Goal: Check status: Check status

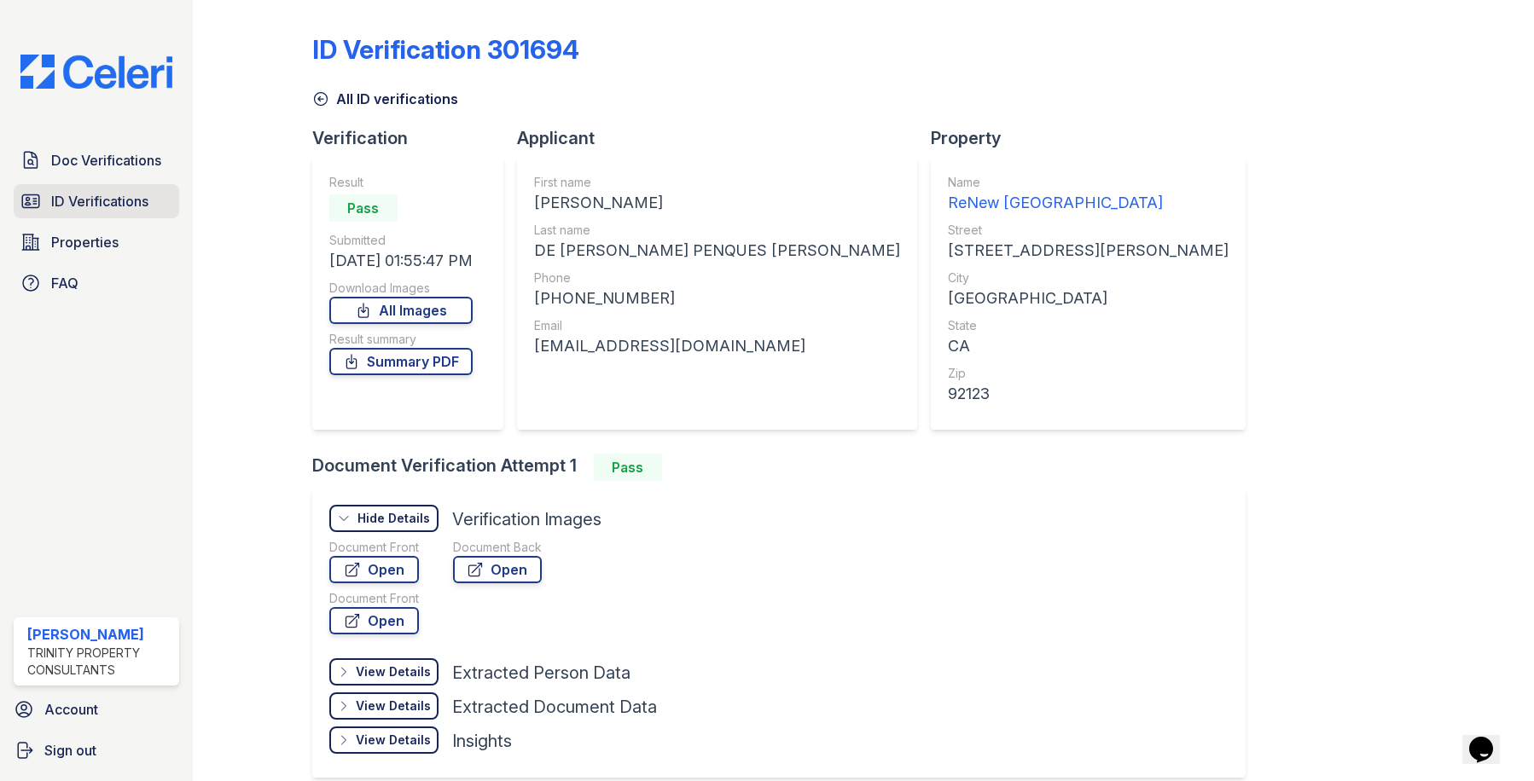
click at [73, 199] on span "ID Verifications" at bounding box center [99, 201] width 97 height 20
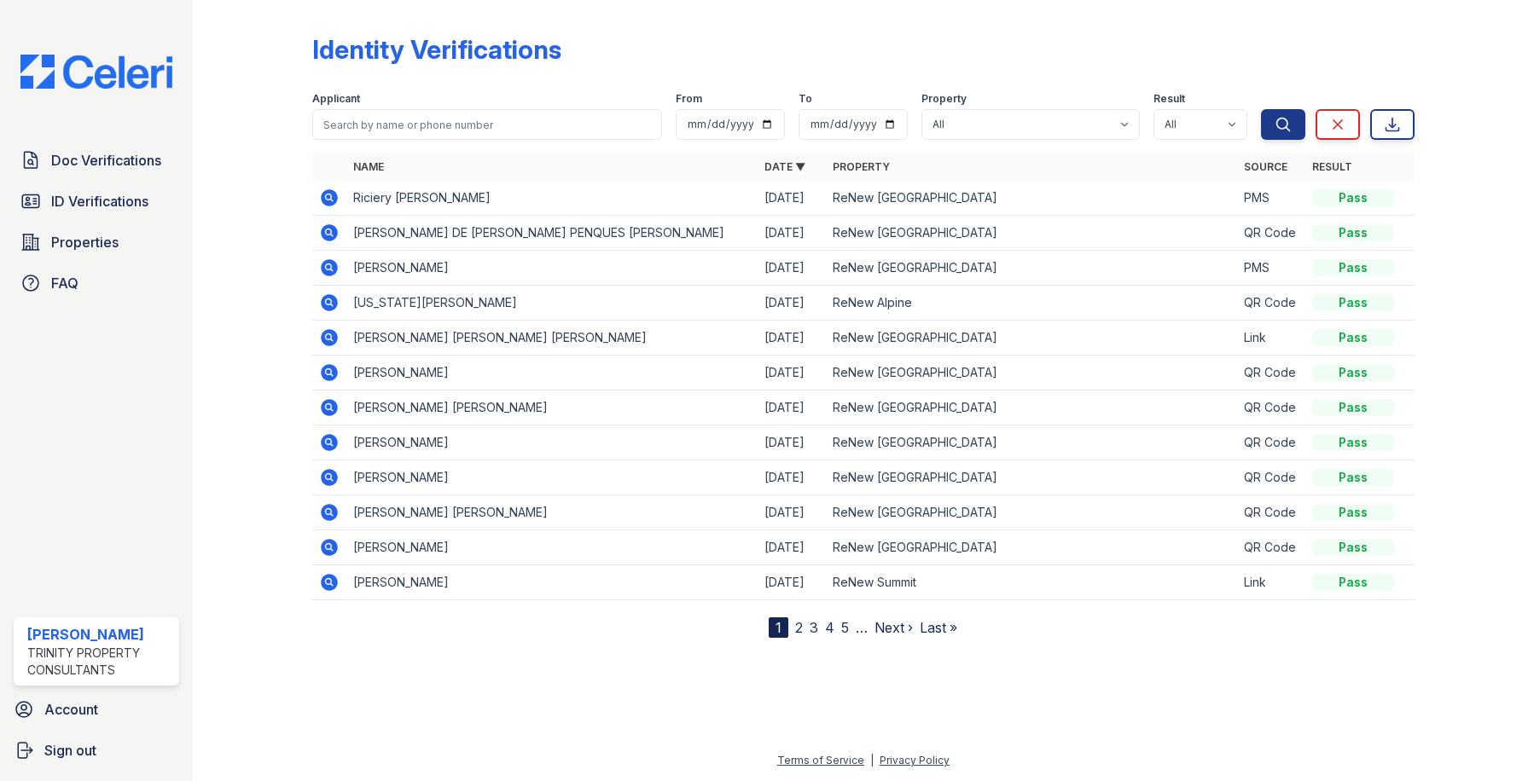
click at [328, 195] on icon at bounding box center [328, 196] width 4 height 4
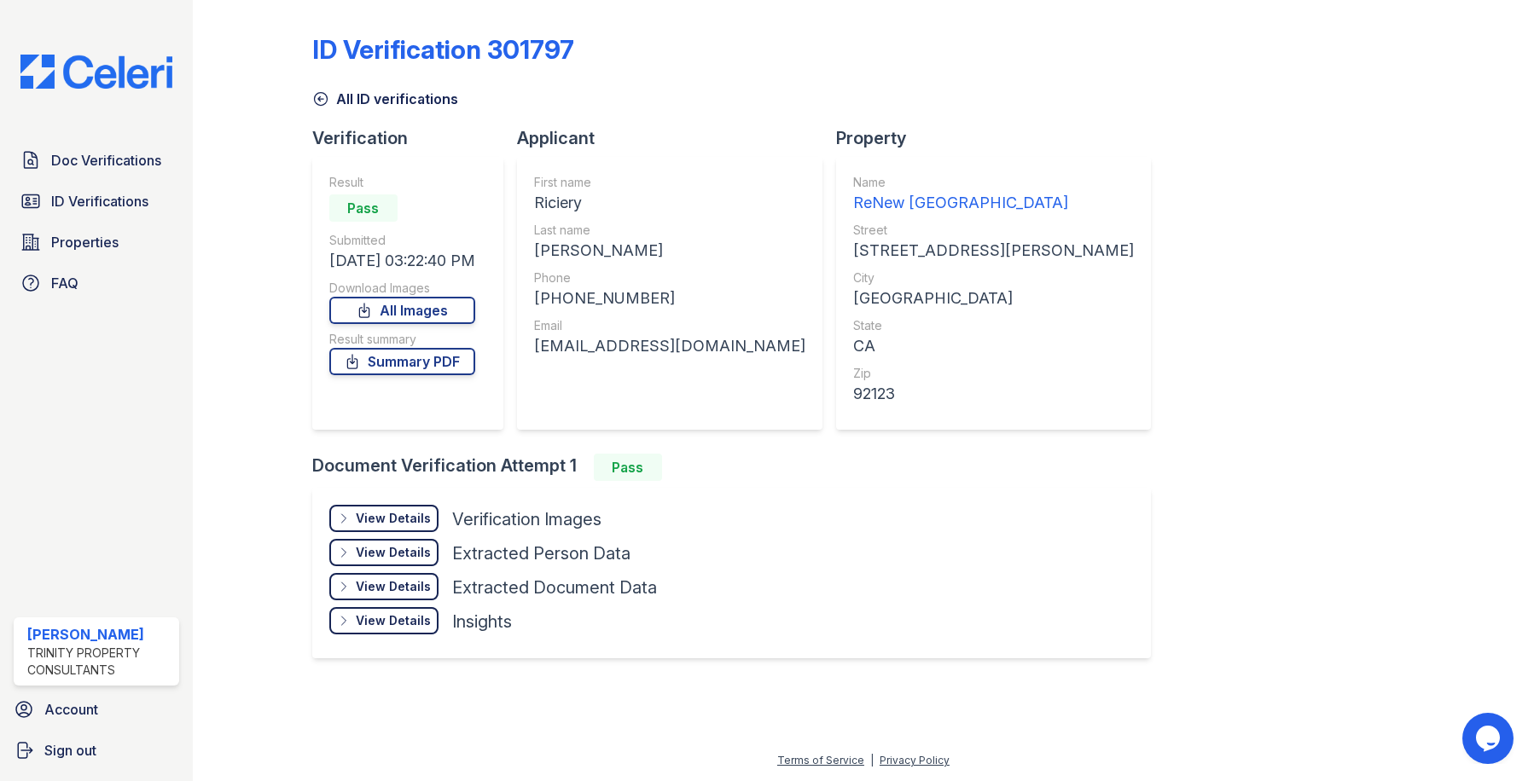
click at [391, 519] on div "View Details" at bounding box center [393, 518] width 75 height 17
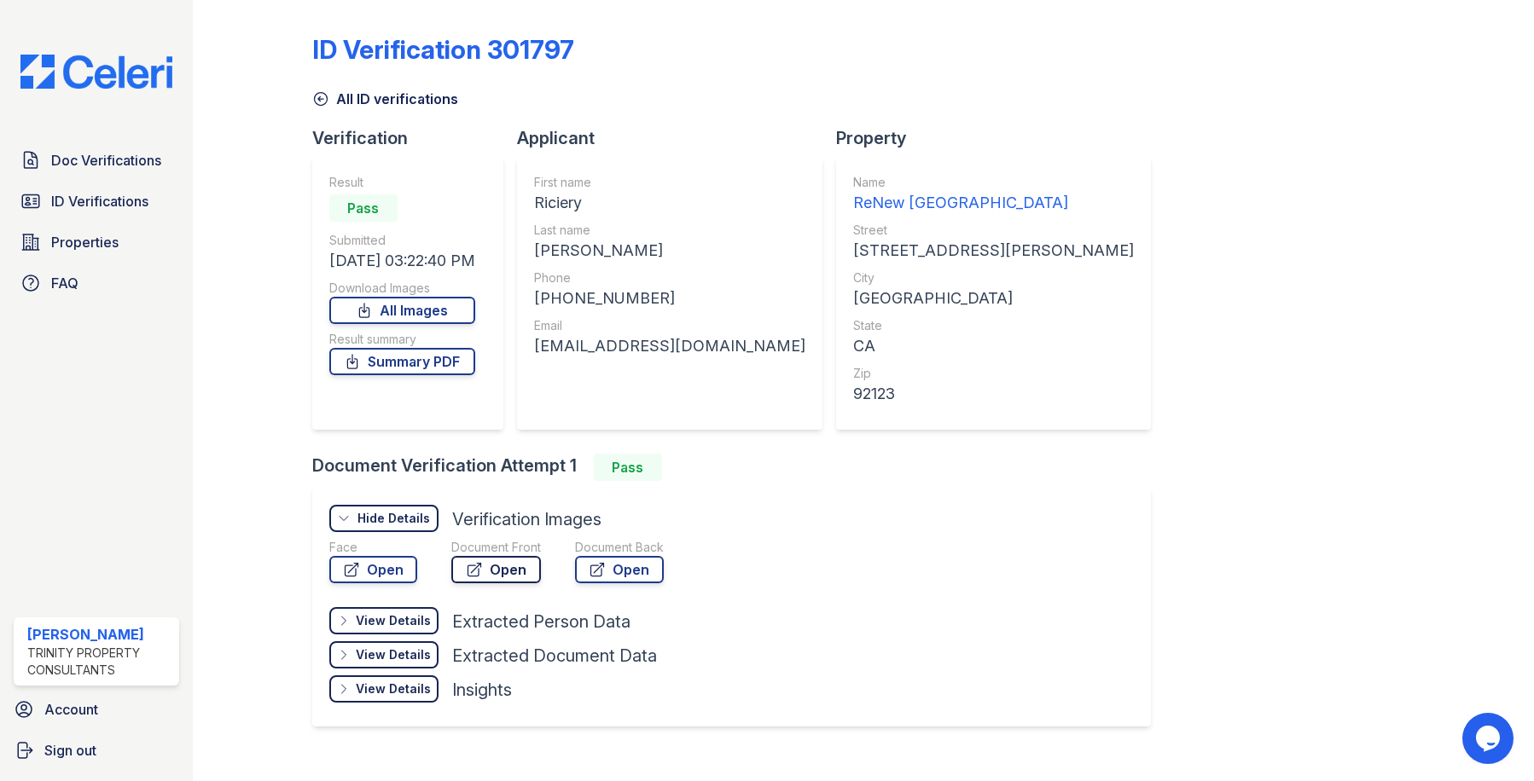
click at [490, 564] on link "Open" at bounding box center [496, 569] width 90 height 27
click at [1348, 198] on div "ID Verification 301797 All ID verifications Verification Result Pass Submitted …" at bounding box center [863, 379] width 1103 height 744
click at [111, 194] on span "ID Verifications" at bounding box center [99, 201] width 97 height 20
click at [1266, 125] on div "ID Verification 301797 All ID verifications Verification Result Pass Submitted …" at bounding box center [863, 379] width 1103 height 744
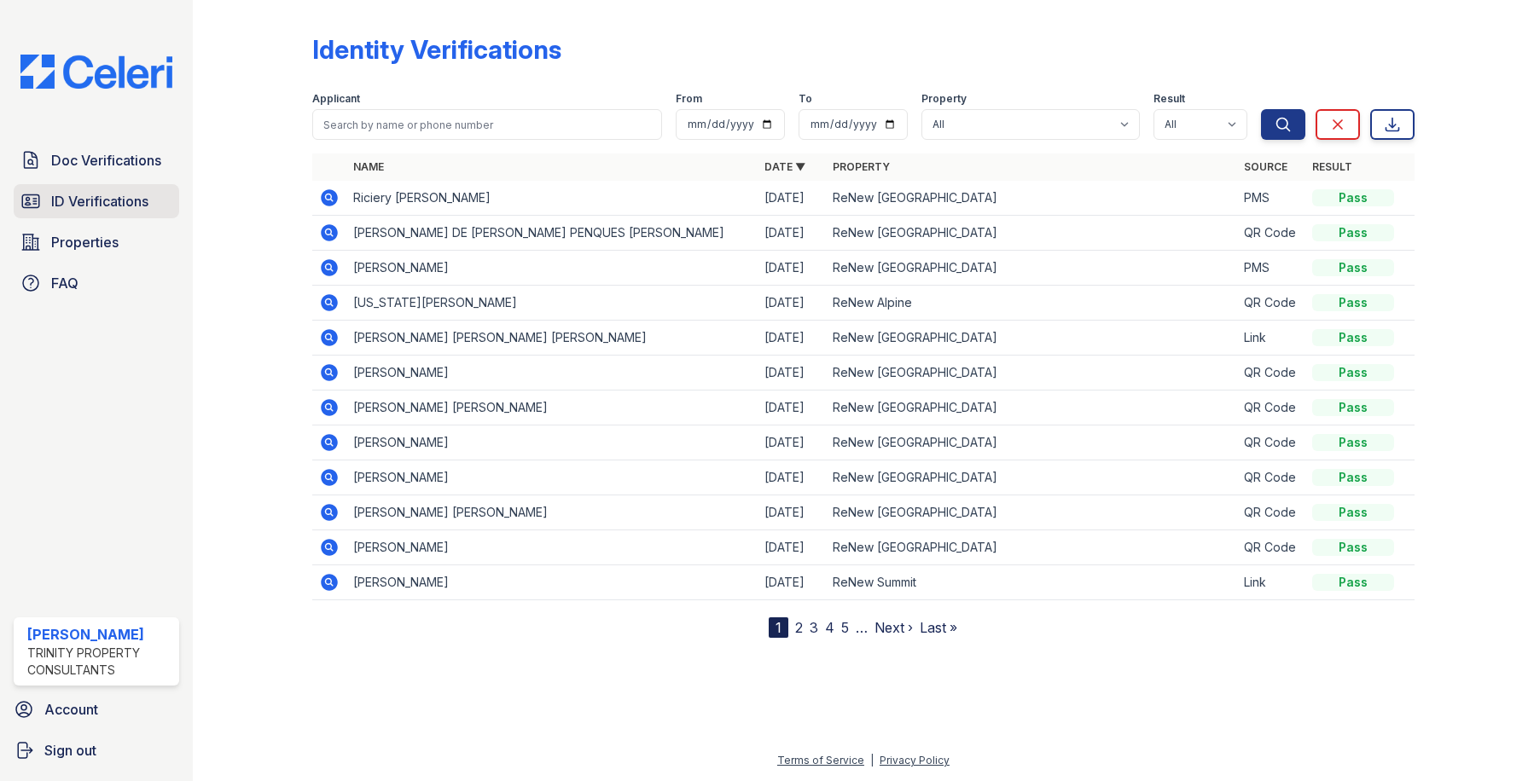
click at [125, 200] on span "ID Verifications" at bounding box center [99, 201] width 97 height 20
click at [113, 165] on span "Doc Verifications" at bounding box center [106, 160] width 110 height 20
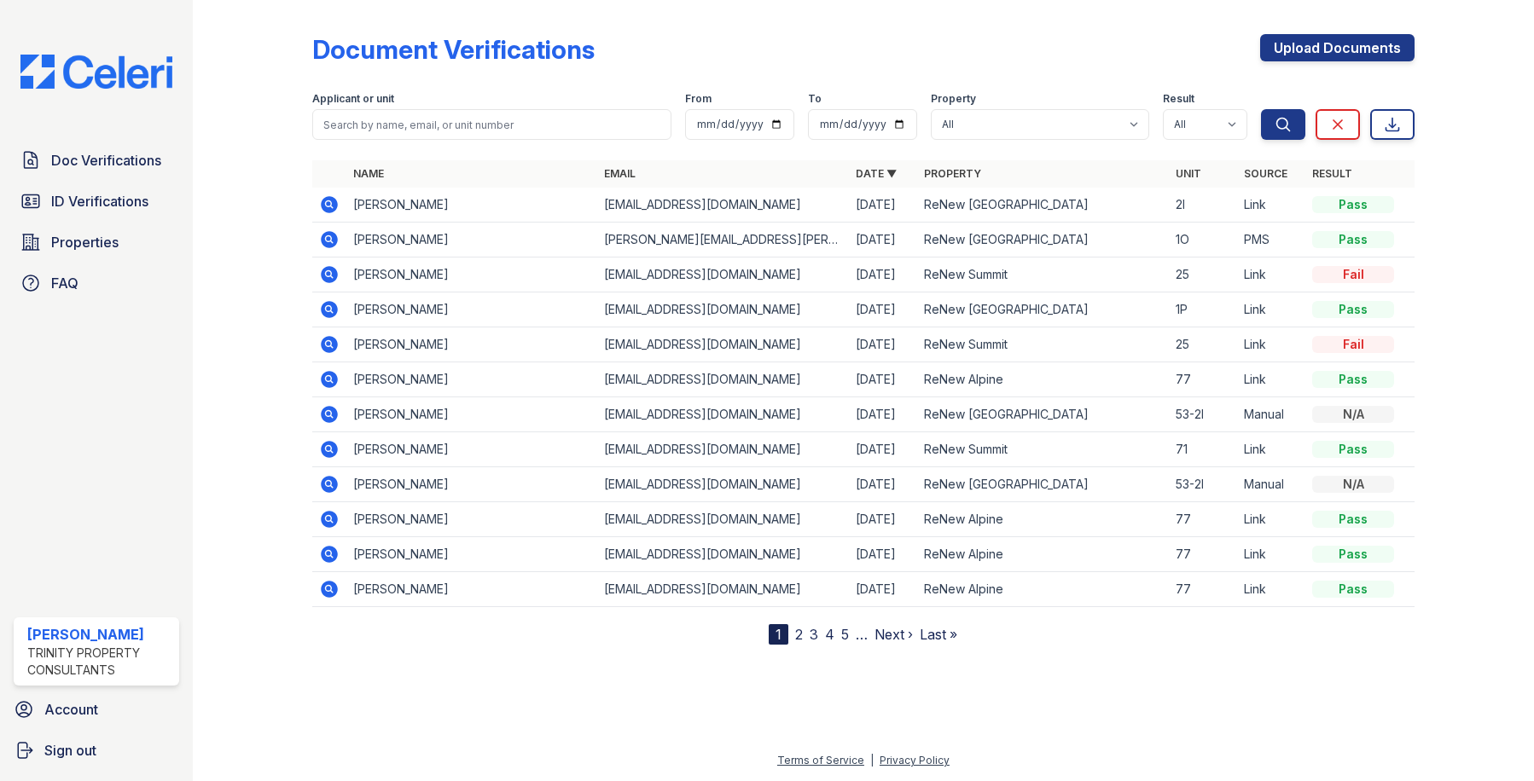
click at [325, 311] on icon at bounding box center [329, 309] width 17 height 17
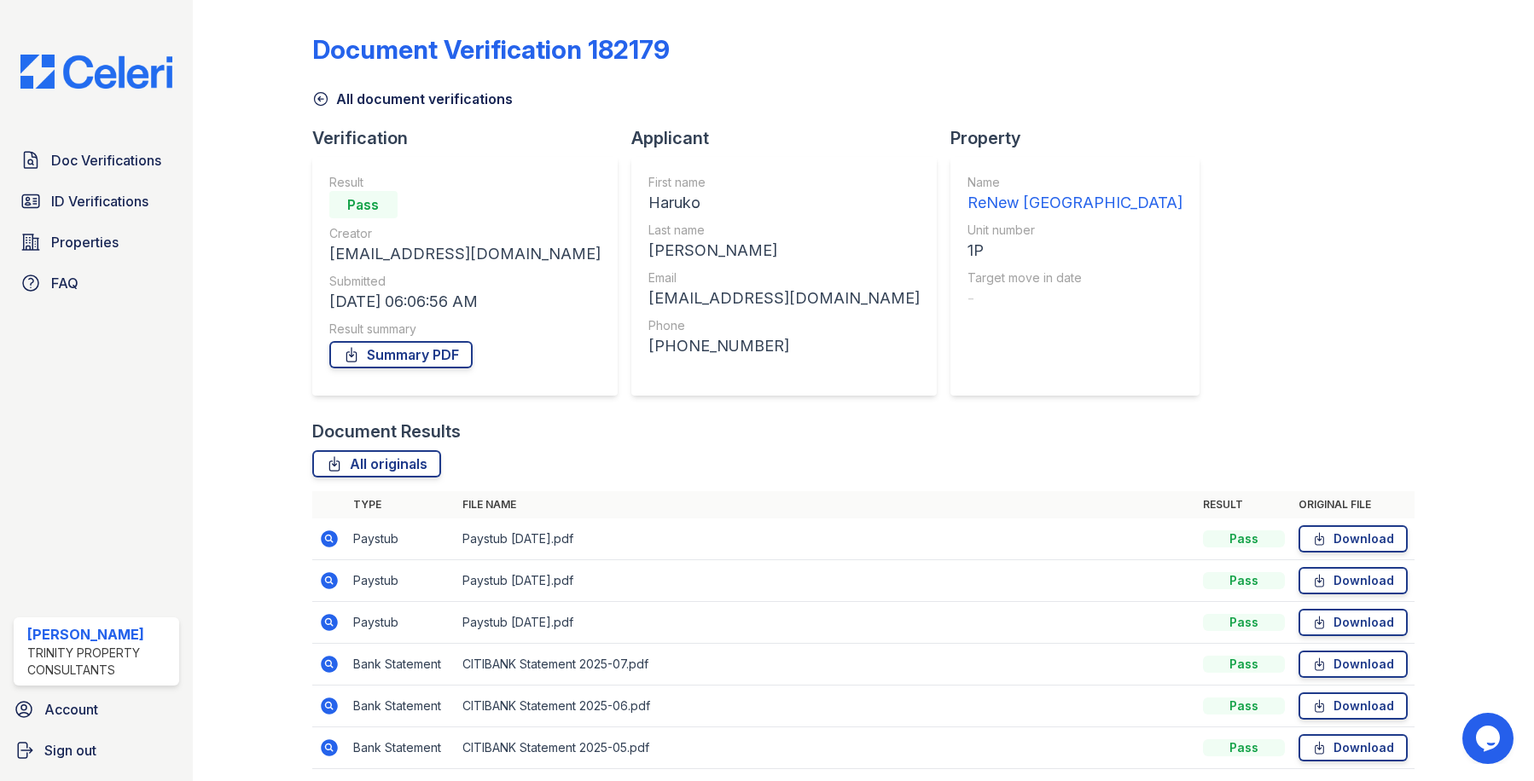
scroll to position [63, 0]
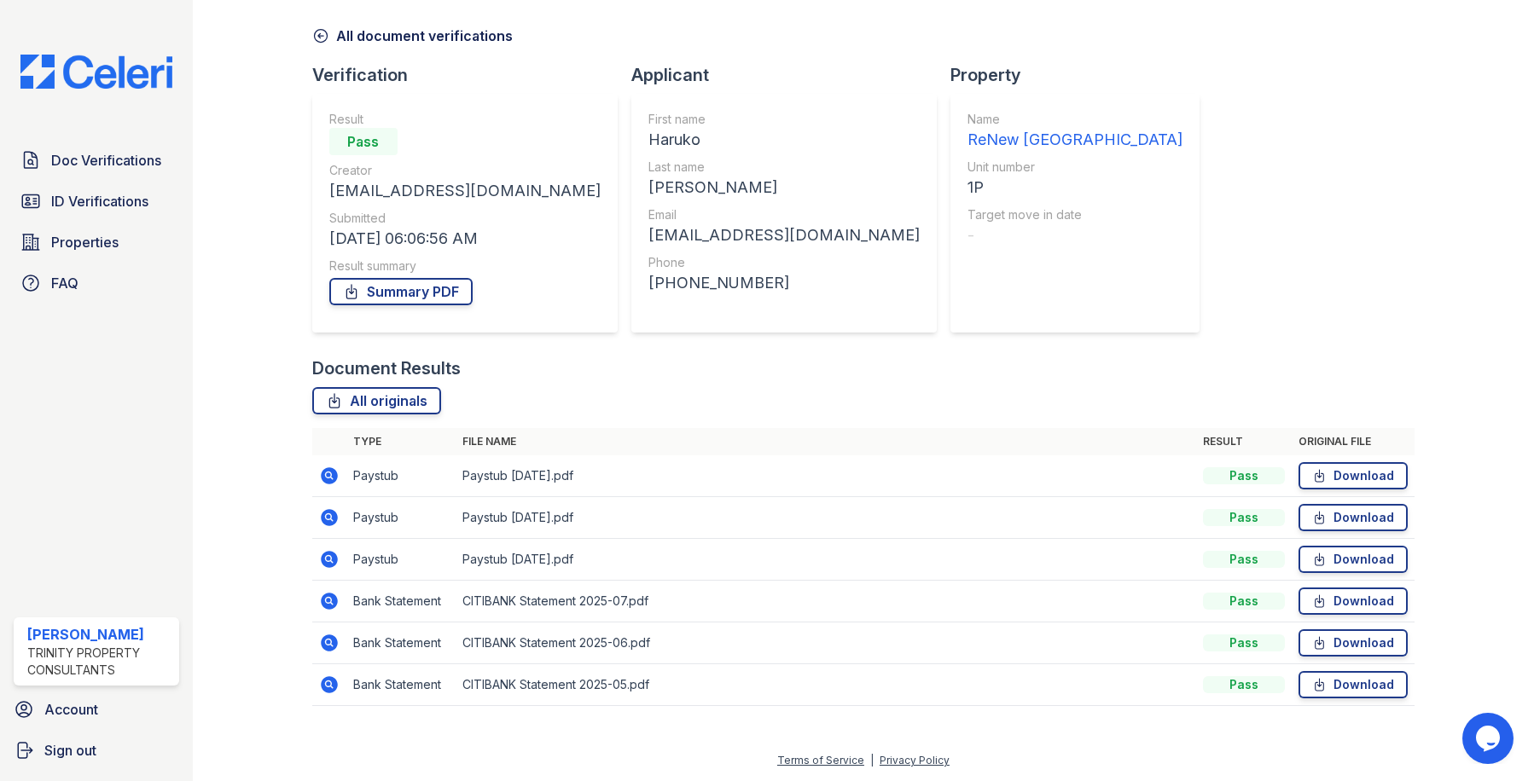
click at [322, 477] on icon at bounding box center [329, 475] width 17 height 17
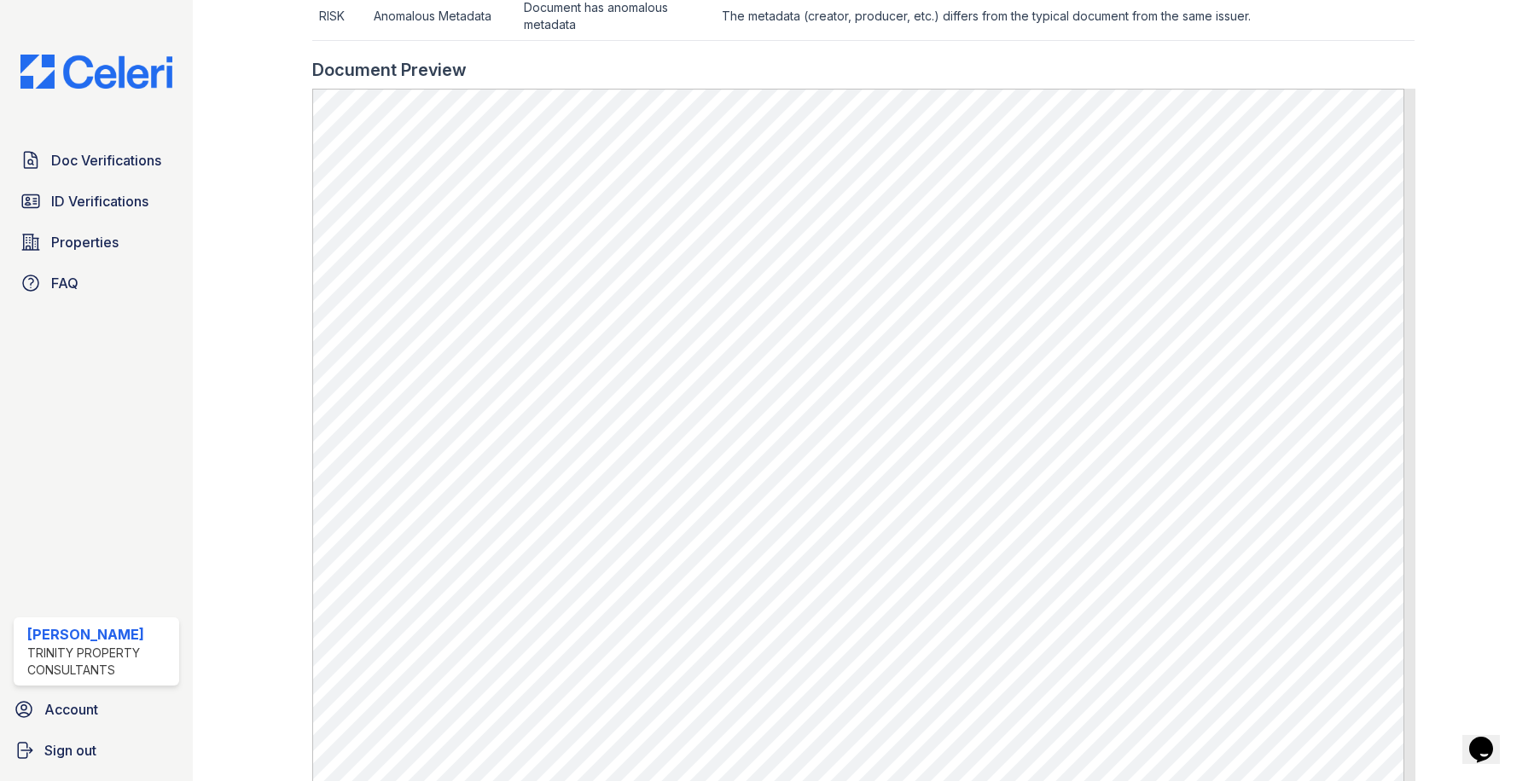
scroll to position [768, 0]
